Goal: Register for event/course

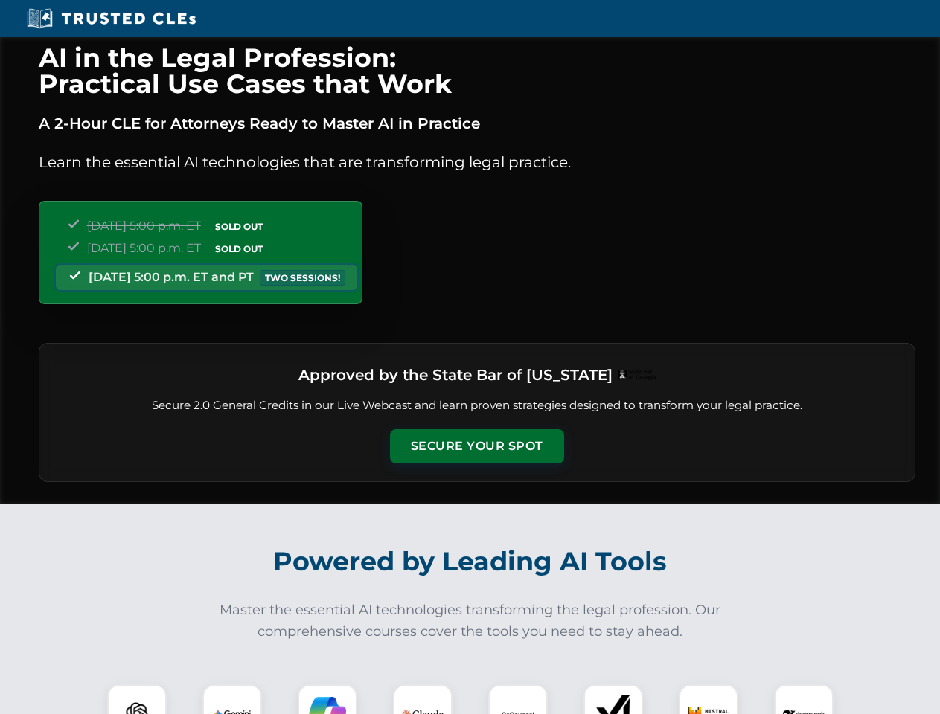
click at [476, 447] on button "Secure Your Spot" at bounding box center [477, 446] width 174 height 34
